Goal: Information Seeking & Learning: Learn about a topic

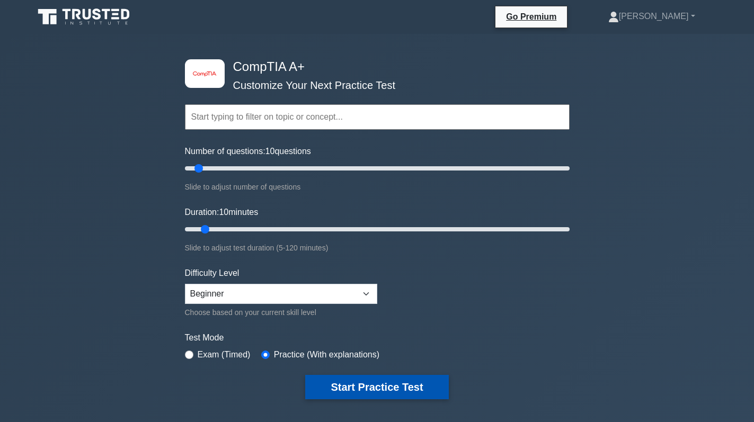
click at [383, 386] on button "Start Practice Test" at bounding box center [376, 387] width 143 height 24
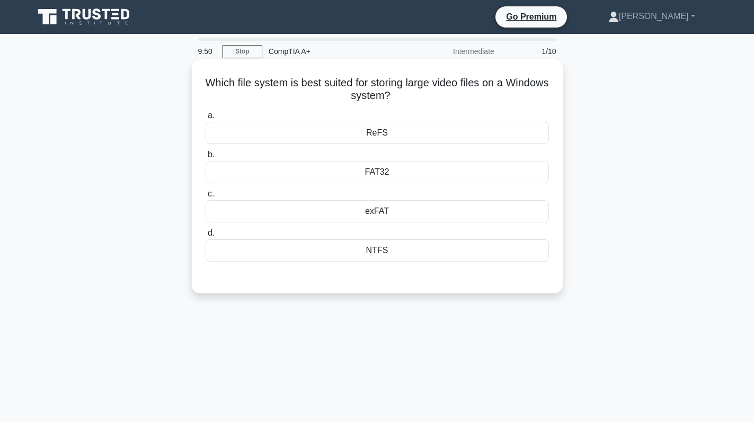
click at [424, 257] on div "NTFS" at bounding box center [377, 251] width 343 height 22
click at [206, 237] on input "d. NTFS" at bounding box center [206, 233] width 0 height 7
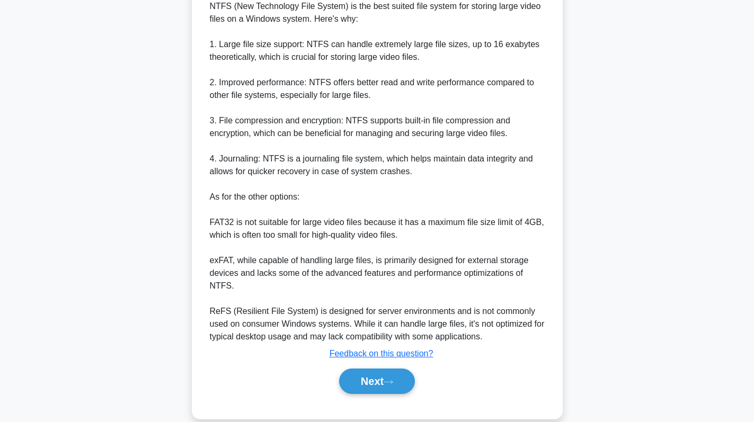
scroll to position [308, 0]
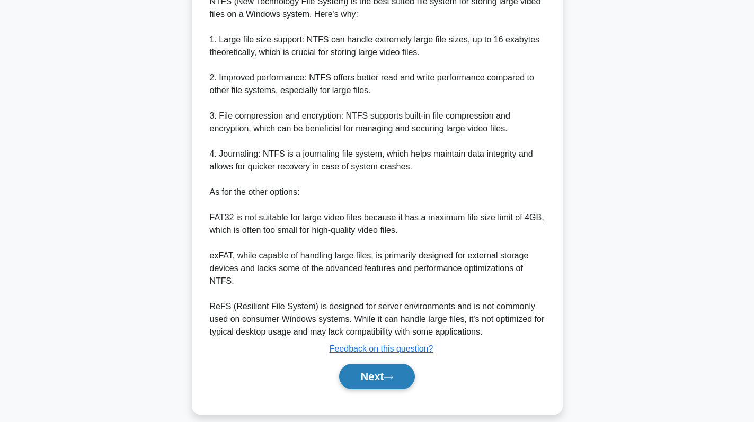
click at [381, 372] on button "Next" at bounding box center [377, 376] width 76 height 25
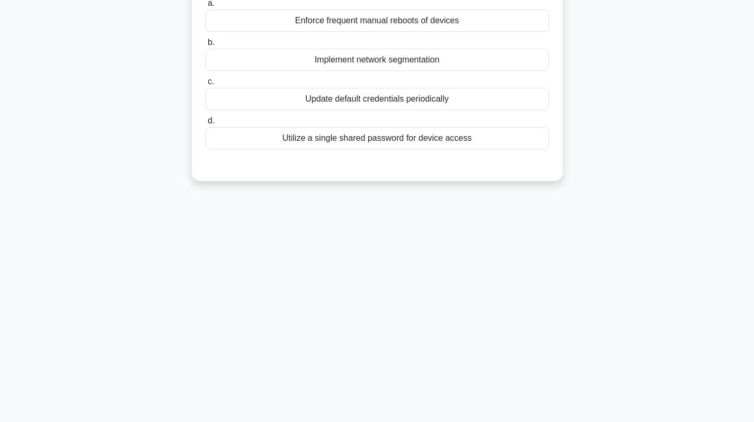
scroll to position [44, 0]
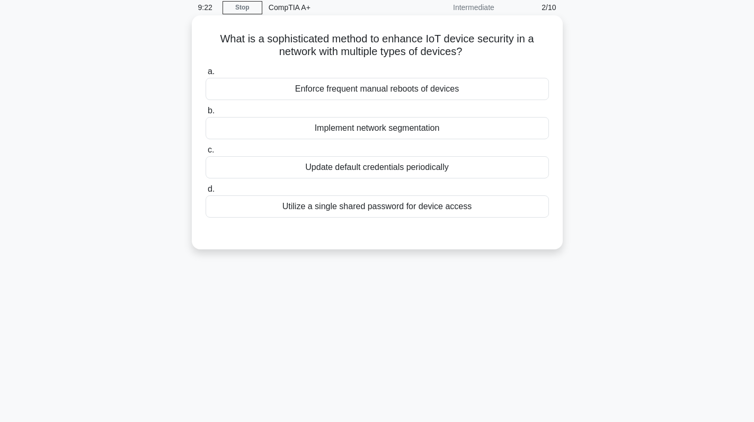
click at [427, 124] on div "Implement network segmentation" at bounding box center [377, 128] width 343 height 22
click at [206, 114] on input "b. Implement network segmentation" at bounding box center [206, 111] width 0 height 7
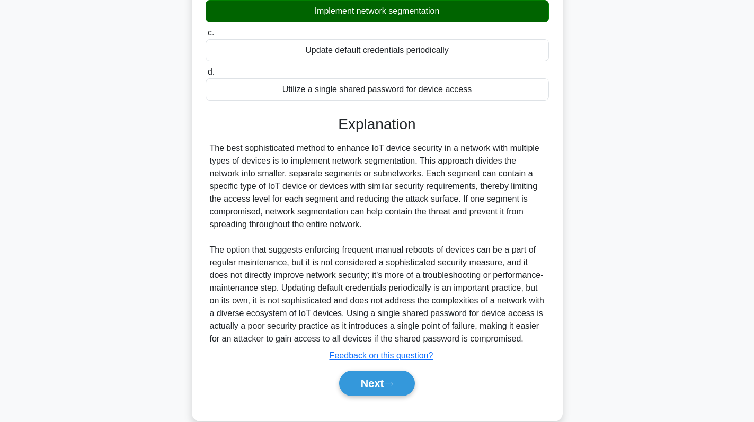
scroll to position [193, 0]
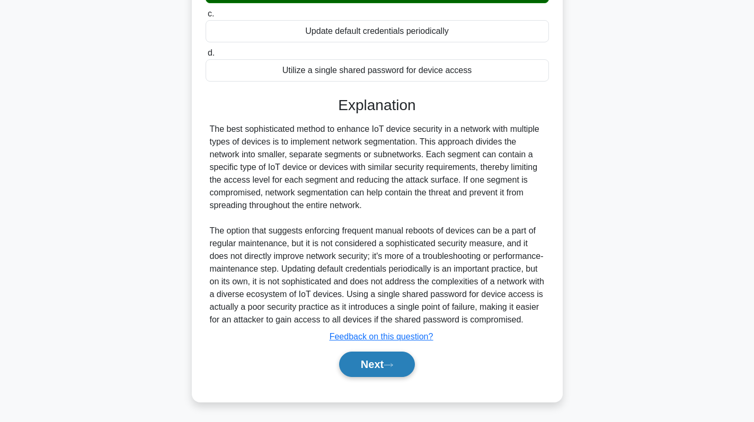
click at [380, 377] on button "Next" at bounding box center [377, 364] width 76 height 25
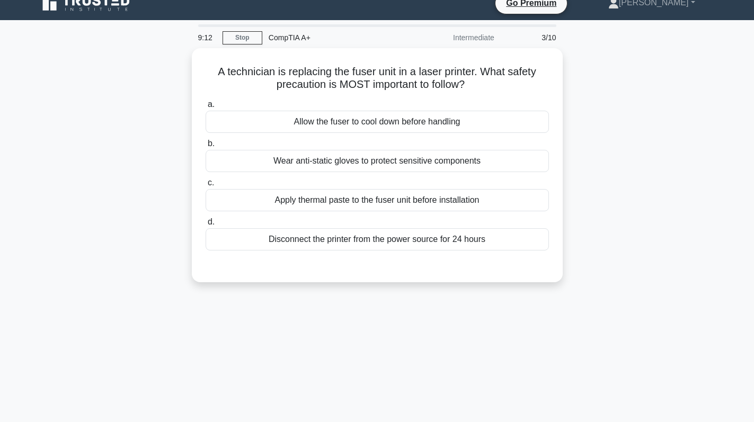
scroll to position [0, 0]
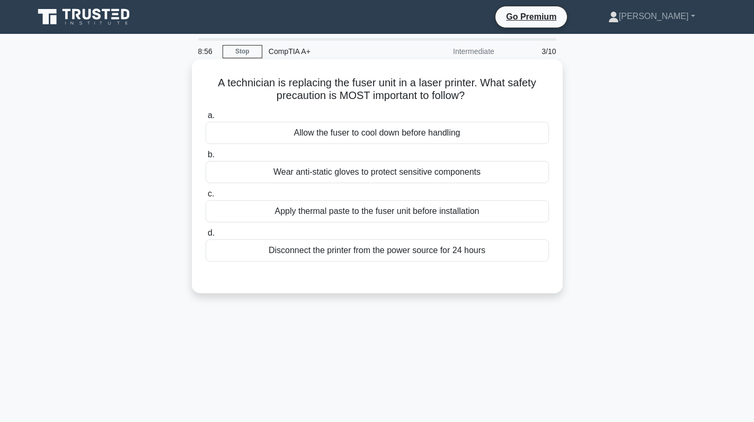
click at [450, 259] on div "Disconnect the printer from the power source for 24 hours" at bounding box center [377, 251] width 343 height 22
click at [206, 237] on input "d. Disconnect the printer from the power source for 24 hours" at bounding box center [206, 233] width 0 height 7
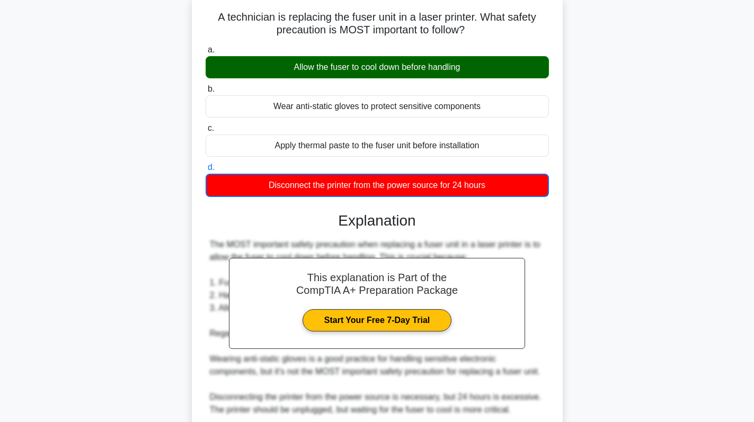
scroll to position [195, 0]
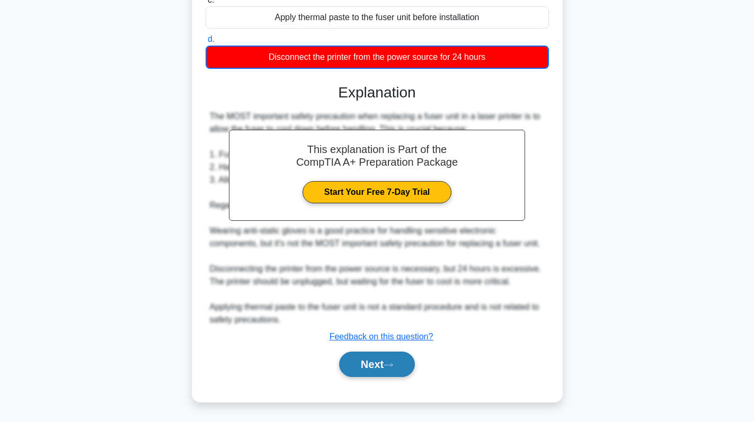
click at [375, 368] on button "Next" at bounding box center [377, 364] width 76 height 25
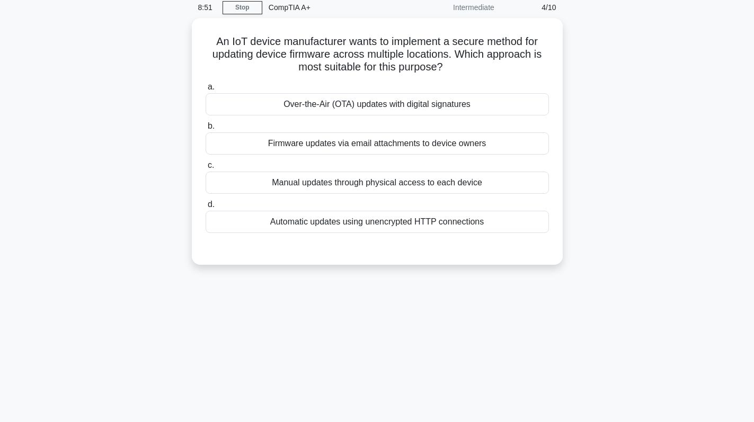
scroll to position [0, 0]
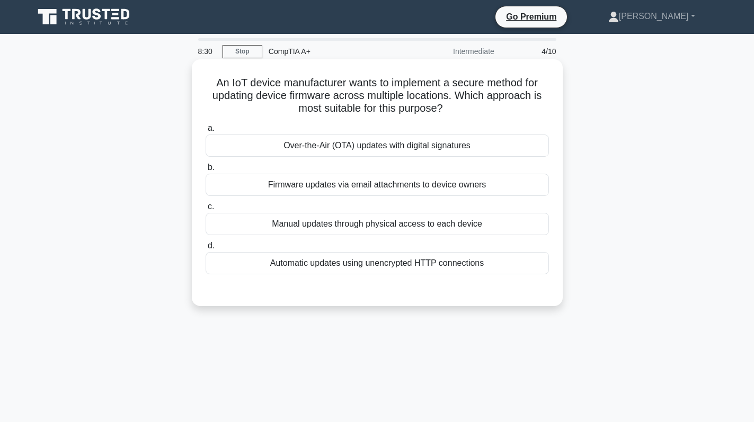
click at [410, 264] on div "Automatic updates using unencrypted HTTP connections" at bounding box center [377, 263] width 343 height 22
click at [206, 250] on input "d. Automatic updates using unencrypted HTTP connections" at bounding box center [206, 246] width 0 height 7
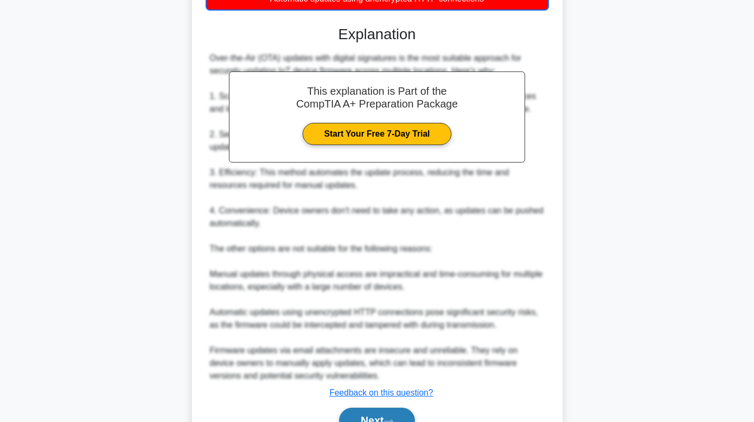
scroll to position [318, 0]
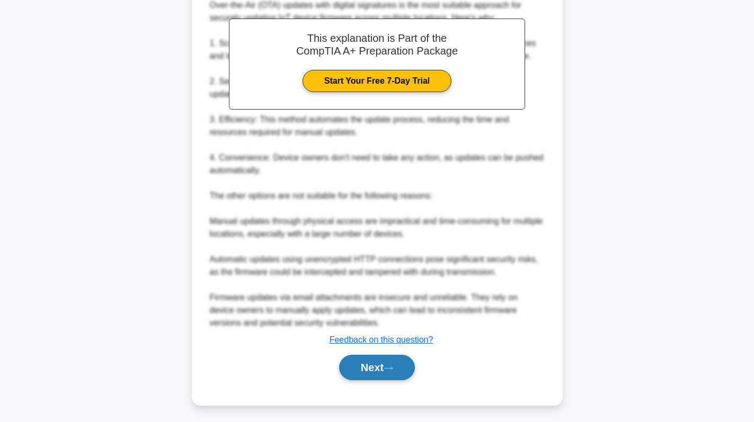
click at [378, 371] on button "Next" at bounding box center [377, 367] width 76 height 25
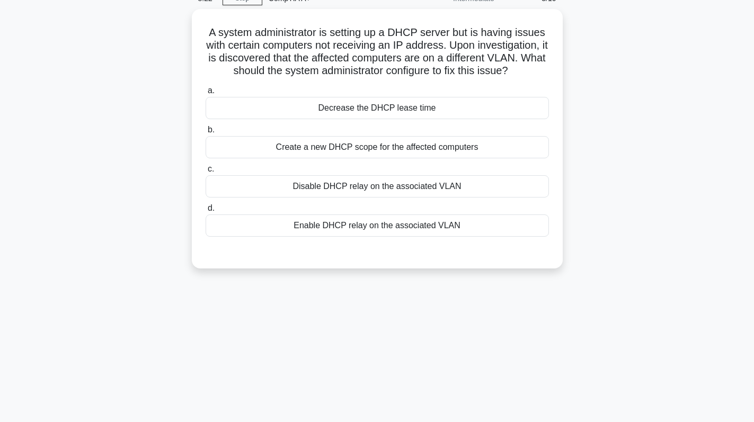
scroll to position [0, 0]
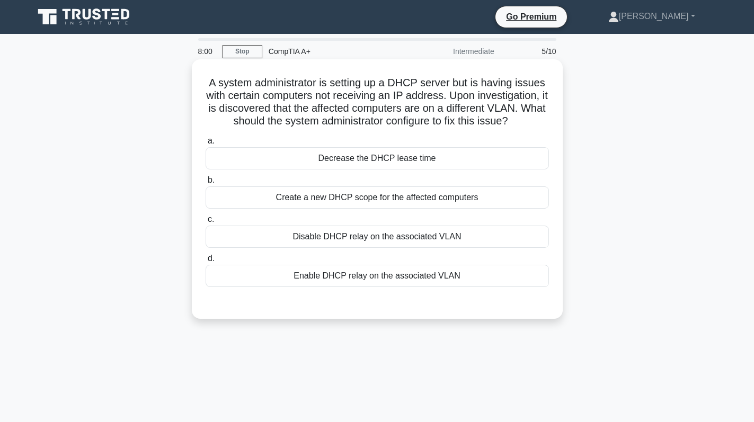
click at [385, 269] on div "Enable DHCP relay on the associated VLAN" at bounding box center [377, 276] width 343 height 22
click at [206, 262] on input "d. Enable DHCP relay on the associated VLAN" at bounding box center [206, 258] width 0 height 7
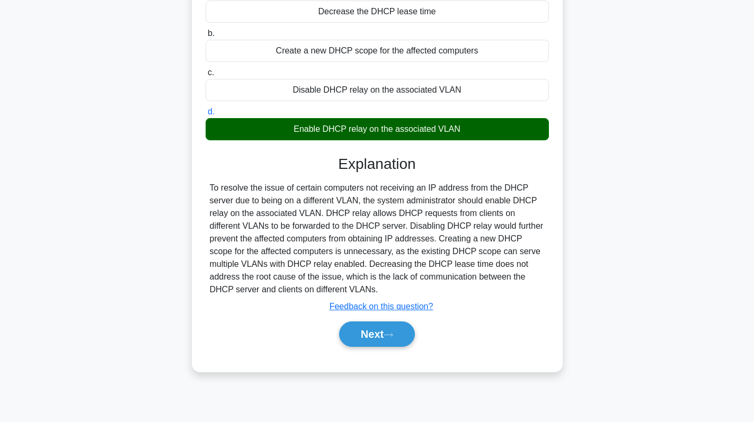
scroll to position [150, 0]
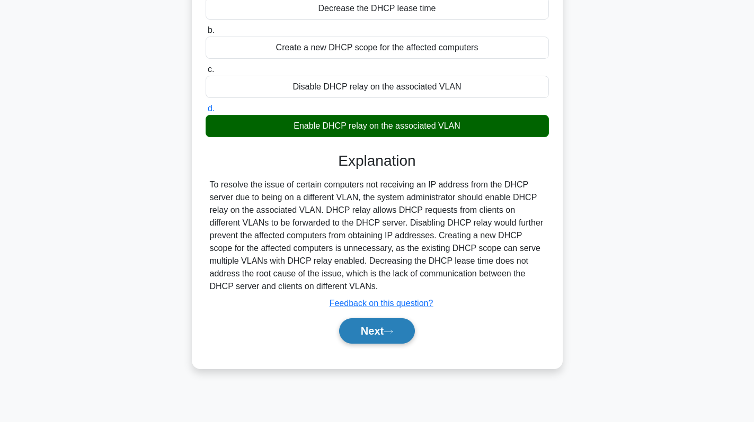
click at [376, 334] on button "Next" at bounding box center [377, 331] width 76 height 25
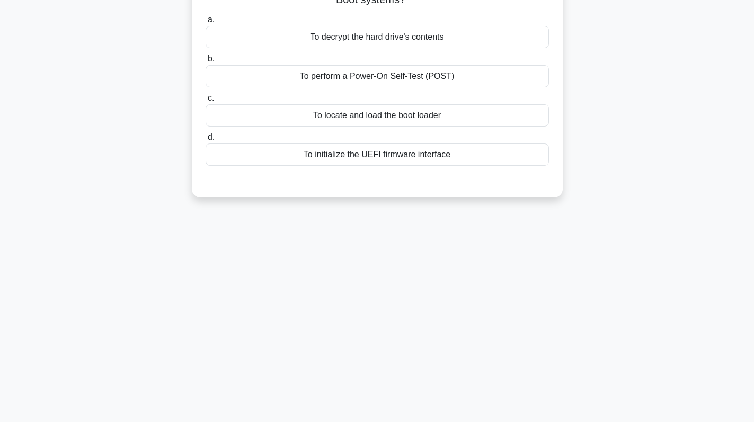
scroll to position [0, 0]
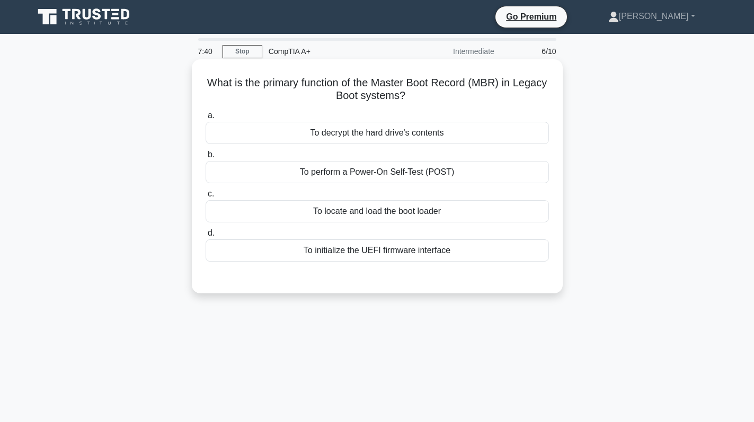
click at [455, 174] on div "To perform a Power-On Self-Test (POST)" at bounding box center [377, 172] width 343 height 22
click at [206, 158] on input "b. To perform a Power-On Self-Test (POST)" at bounding box center [206, 155] width 0 height 7
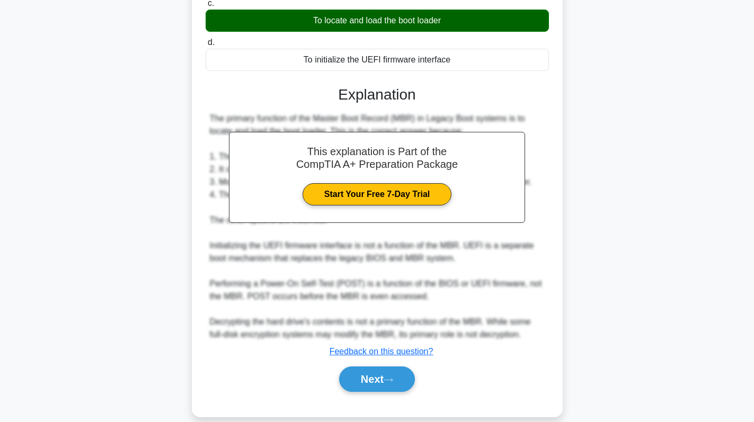
scroll to position [207, 0]
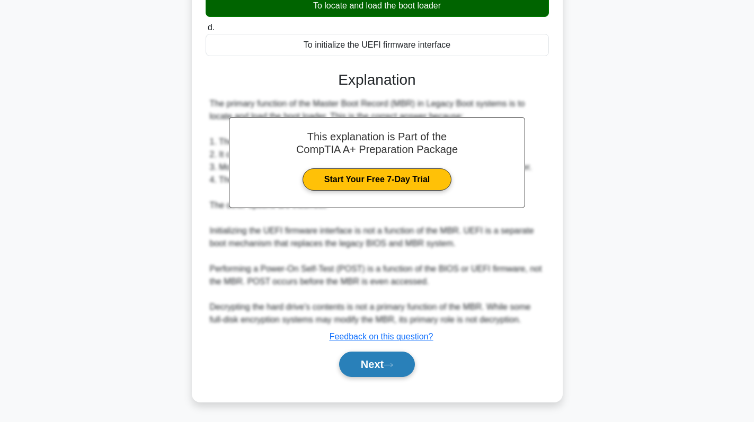
click at [353, 360] on button "Next" at bounding box center [377, 364] width 76 height 25
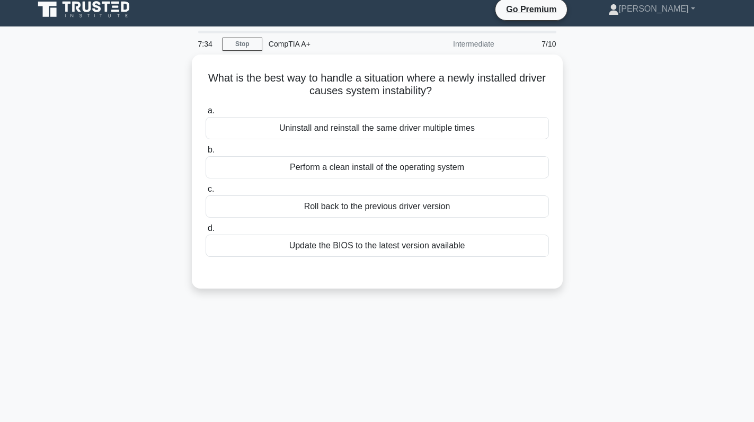
scroll to position [0, 0]
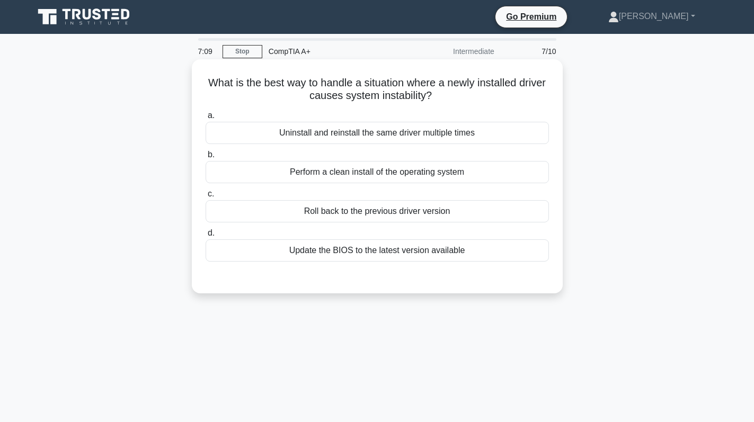
click at [477, 215] on div "Roll back to the previous driver version" at bounding box center [377, 211] width 343 height 22
click at [206, 198] on input "c. Roll back to the previous driver version" at bounding box center [206, 194] width 0 height 7
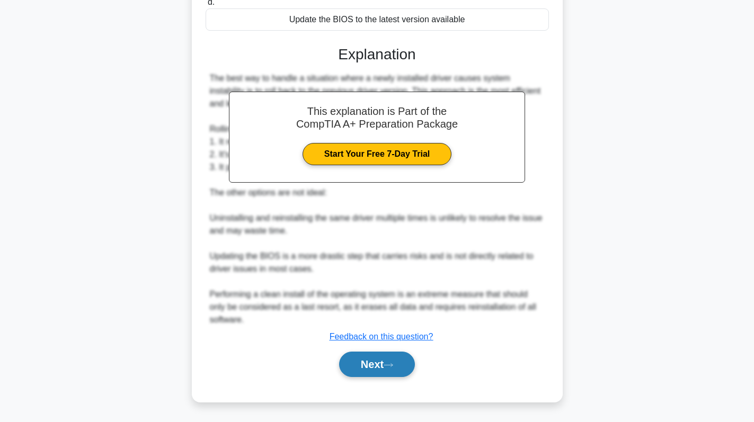
click at [362, 356] on button "Next" at bounding box center [377, 364] width 76 height 25
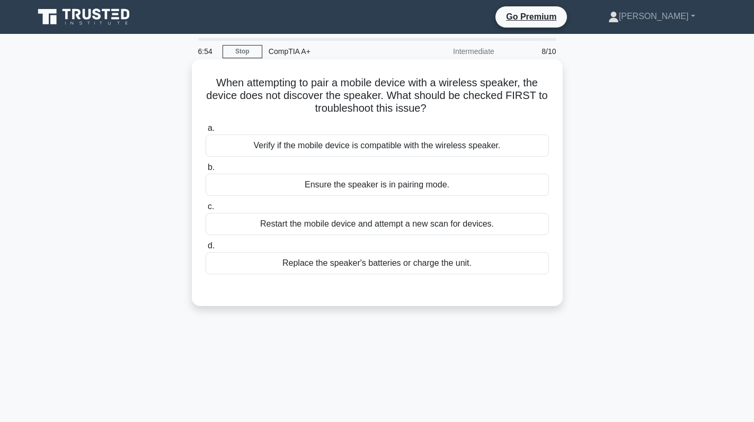
click at [476, 178] on div "Ensure the speaker is in pairing mode." at bounding box center [377, 185] width 343 height 22
click at [206, 171] on input "b. Ensure the speaker is in pairing mode." at bounding box center [206, 167] width 0 height 7
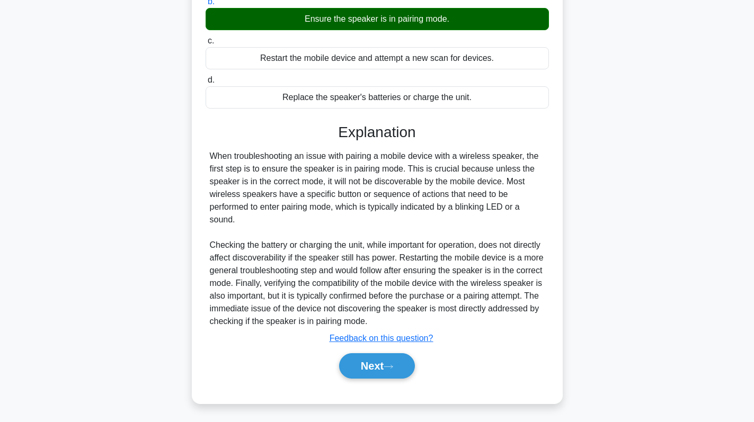
scroll to position [168, 0]
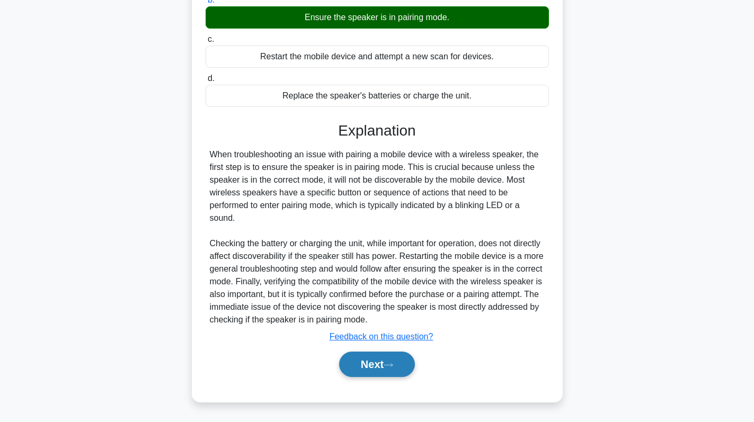
click at [363, 366] on button "Next" at bounding box center [377, 364] width 76 height 25
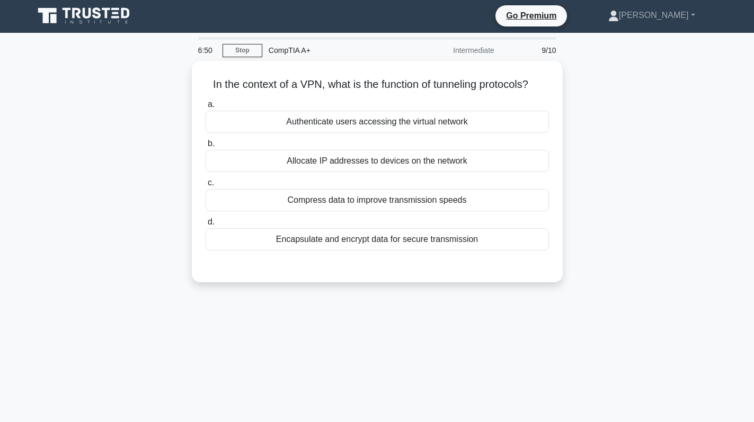
scroll to position [0, 0]
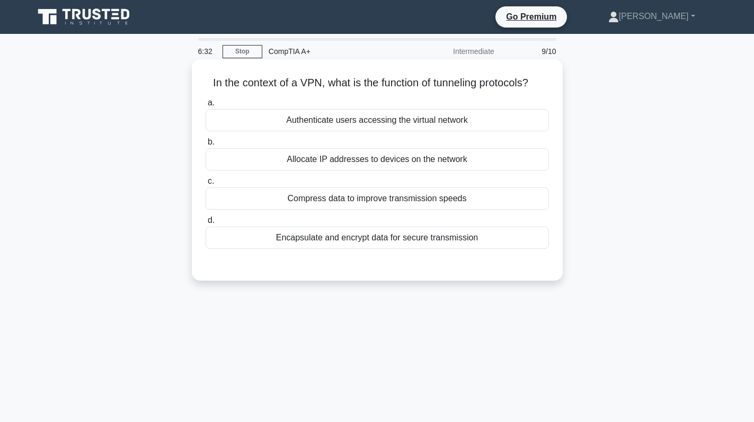
click at [381, 239] on div "Encapsulate and encrypt data for secure transmission" at bounding box center [377, 238] width 343 height 22
click at [206, 224] on input "d. Encapsulate and encrypt data for secure transmission" at bounding box center [206, 220] width 0 height 7
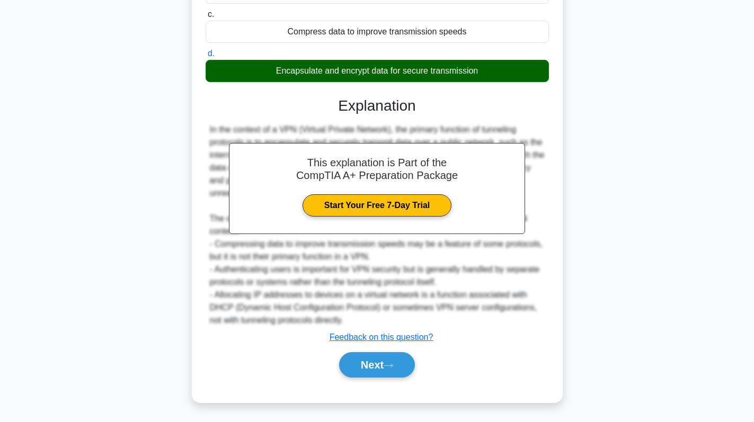
scroll to position [168, 0]
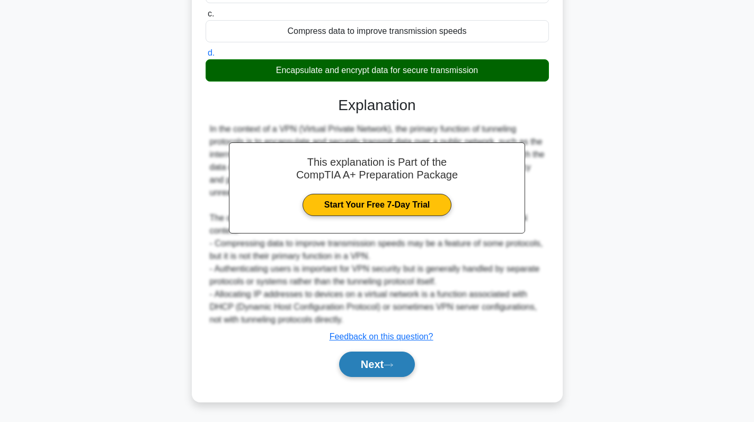
click at [381, 369] on button "Next" at bounding box center [377, 364] width 76 height 25
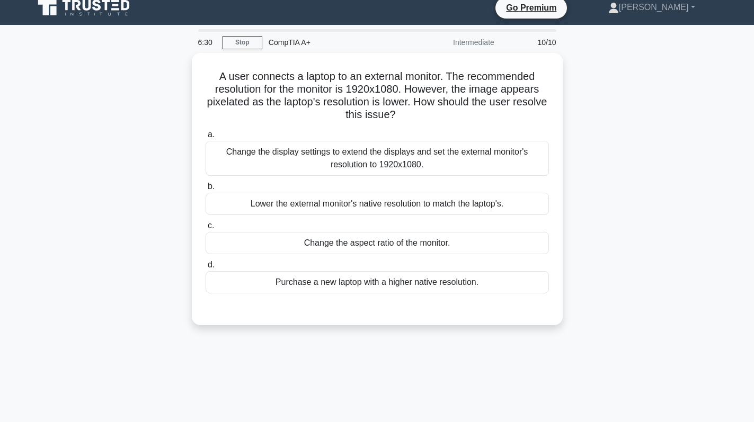
scroll to position [0, 0]
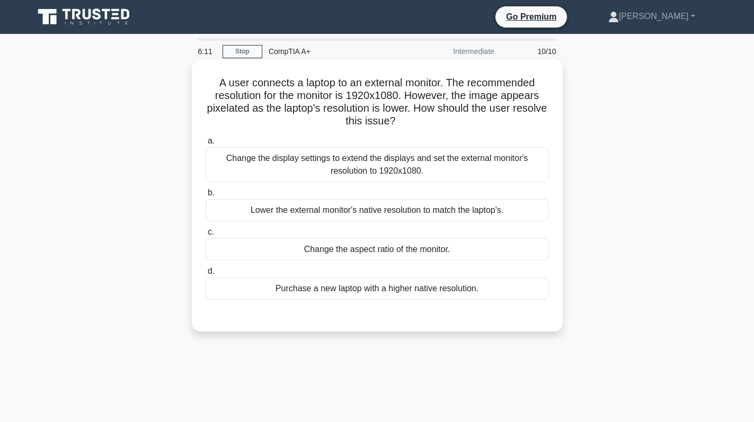
click at [357, 177] on div "Change the display settings to extend the displays and set the external monitor…" at bounding box center [377, 164] width 343 height 35
click at [206, 145] on input "a. Change the display settings to extend the displays and set the external moni…" at bounding box center [206, 141] width 0 height 7
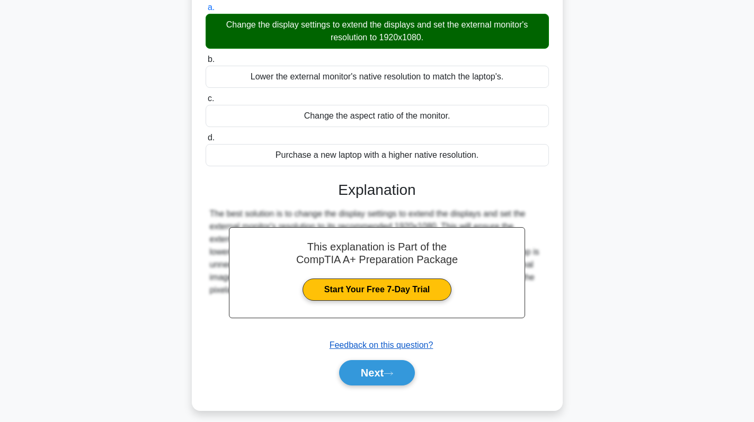
scroll to position [150, 0]
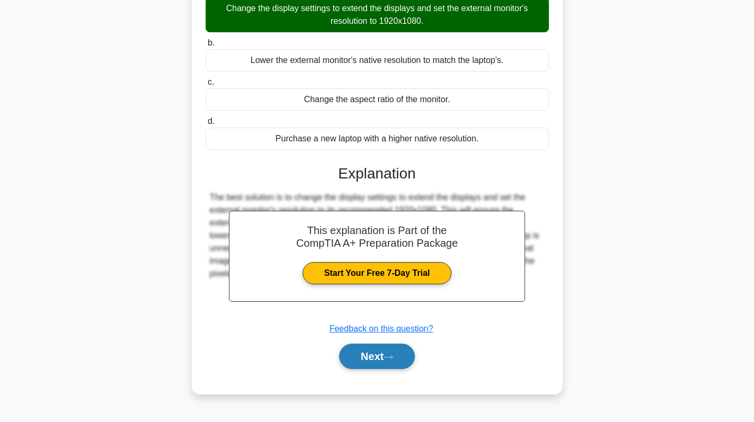
click at [404, 350] on button "Next" at bounding box center [377, 356] width 76 height 25
